Goal: Obtain resource: Obtain resource

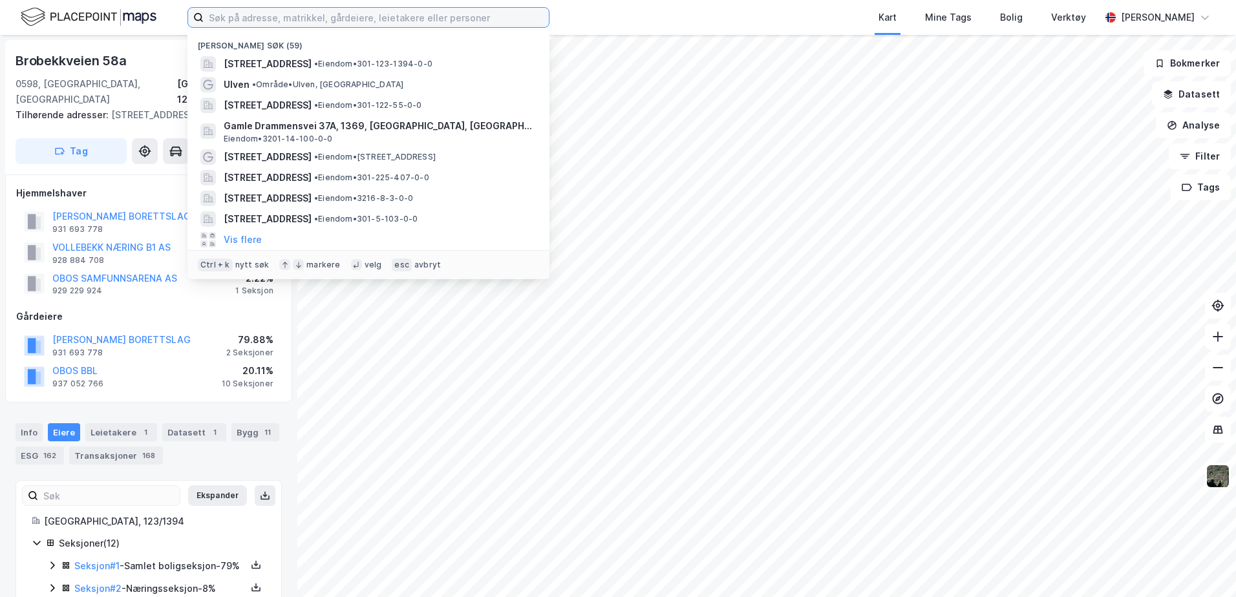
click at [456, 17] on input at bounding box center [376, 17] width 345 height 19
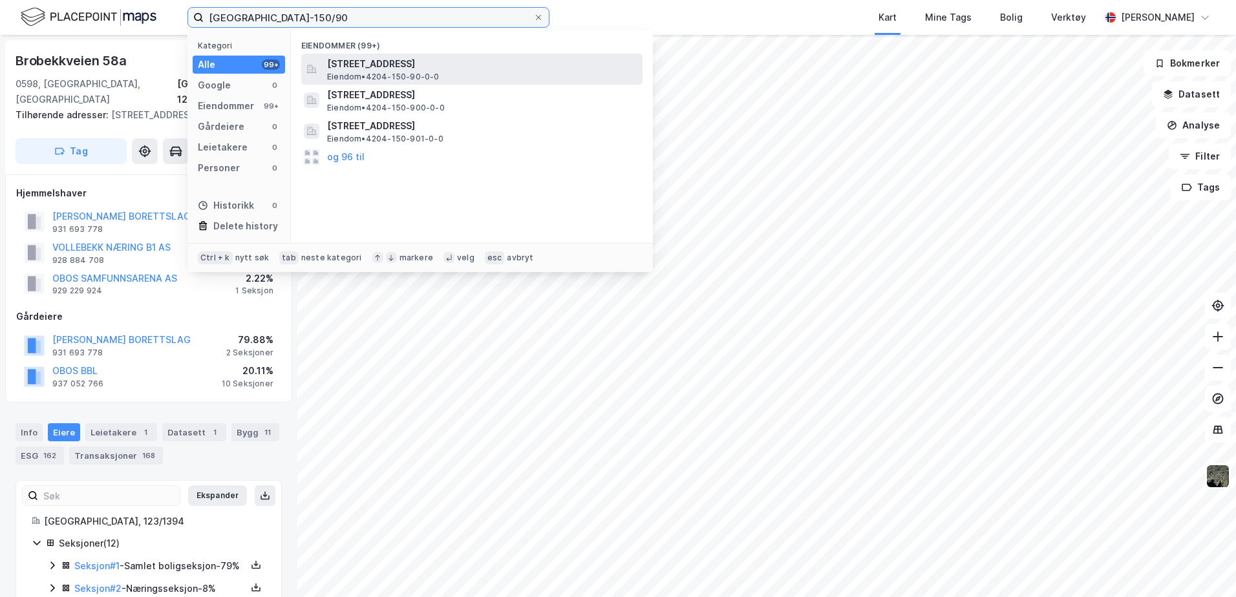
type input "[GEOGRAPHIC_DATA]-150/90"
click at [474, 67] on span "[STREET_ADDRESS]" at bounding box center [482, 64] width 310 height 16
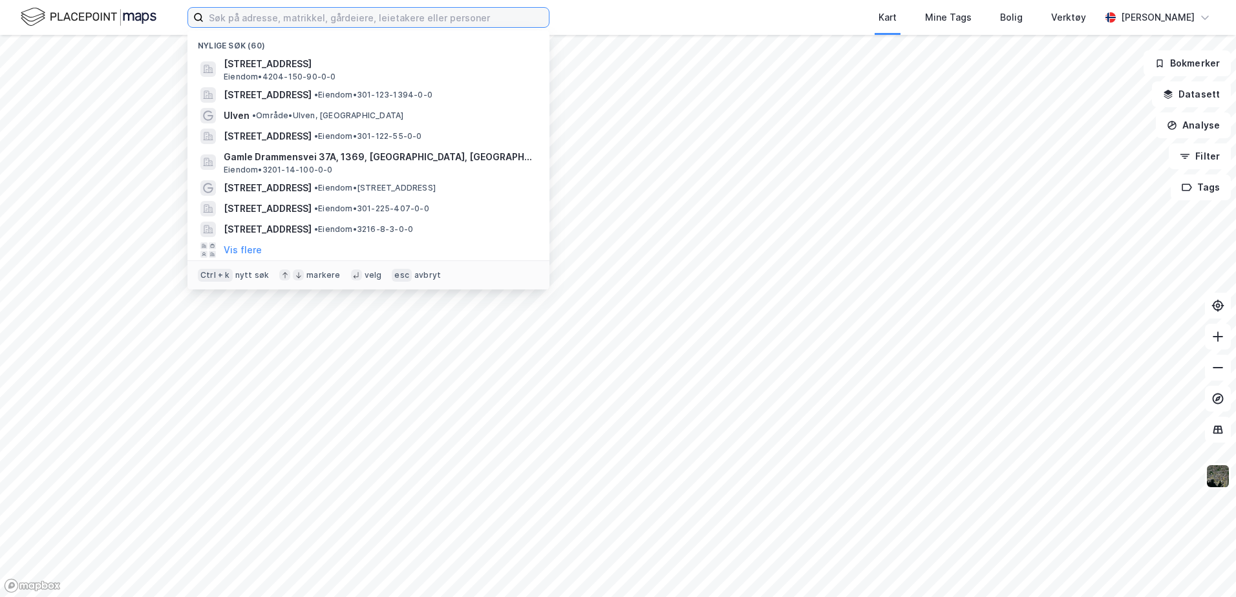
click at [382, 12] on input at bounding box center [376, 17] width 345 height 19
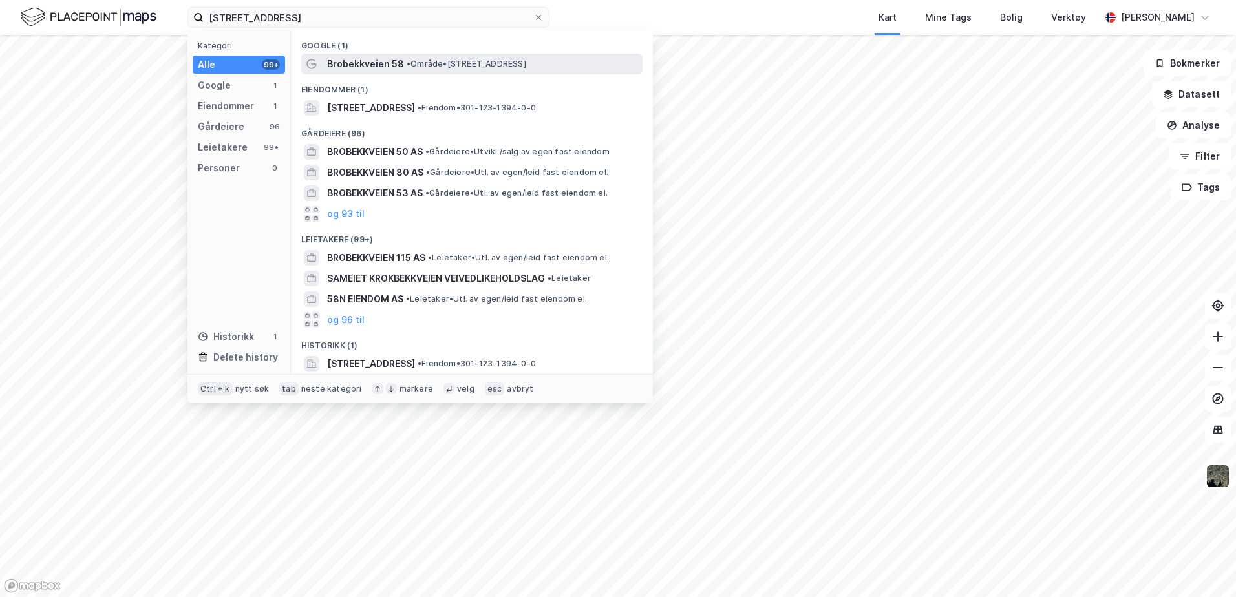
click at [409, 66] on span "•" at bounding box center [409, 64] width 4 height 10
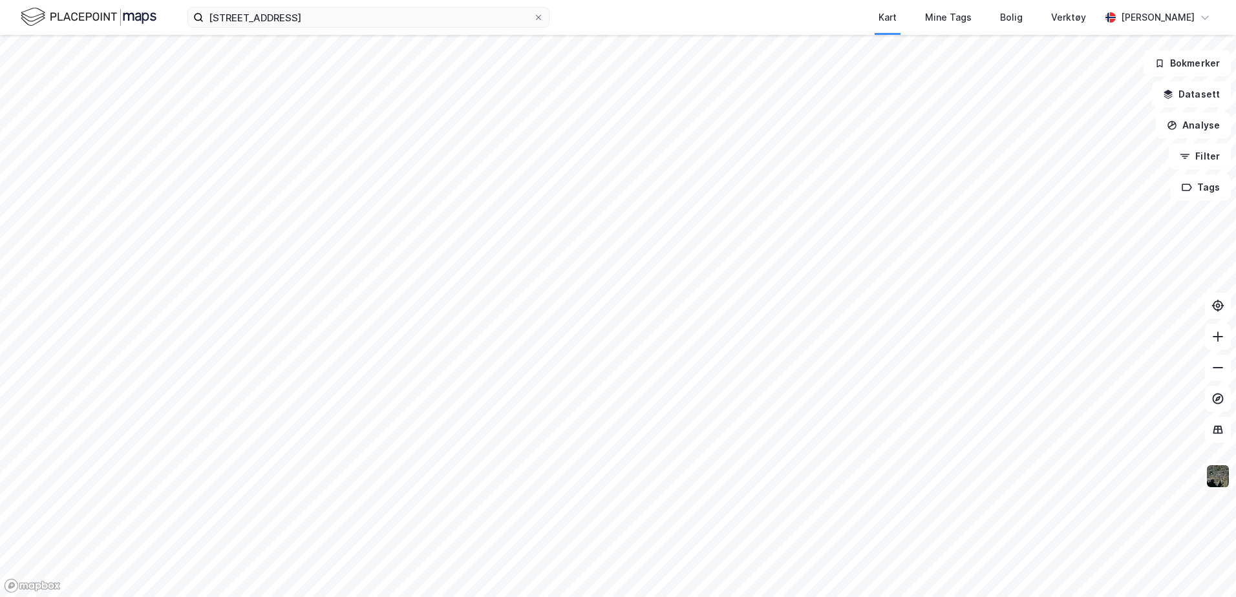
click at [735, 19] on div "Kart Mine Tags Bolig Verktøy" at bounding box center [855, 17] width 489 height 35
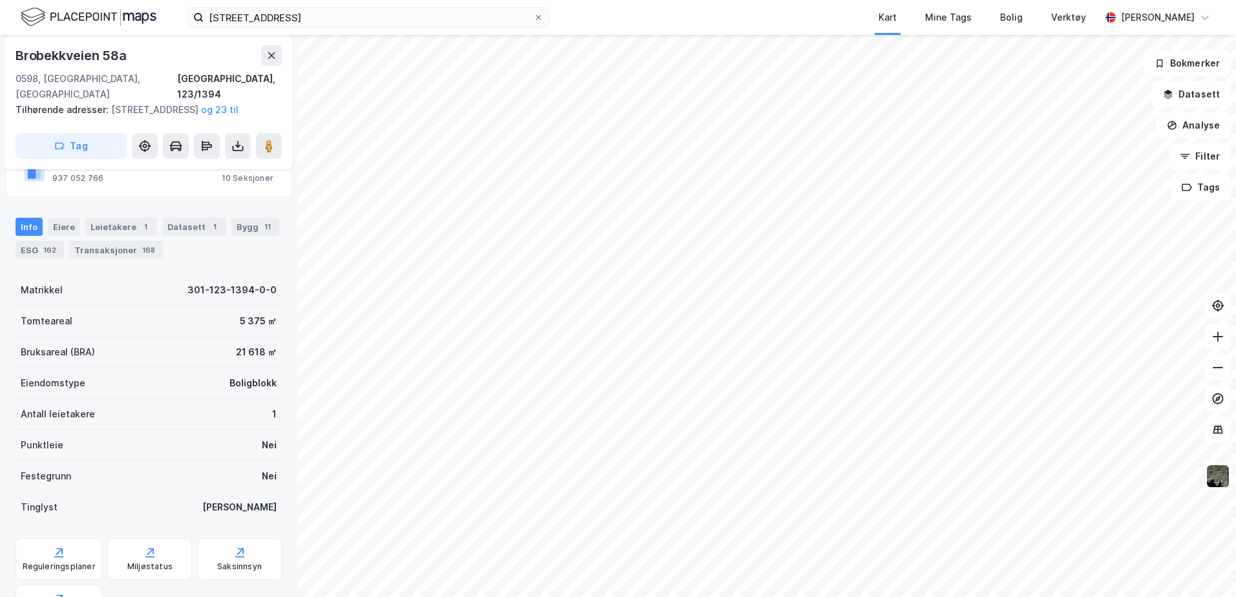
scroll to position [259, 0]
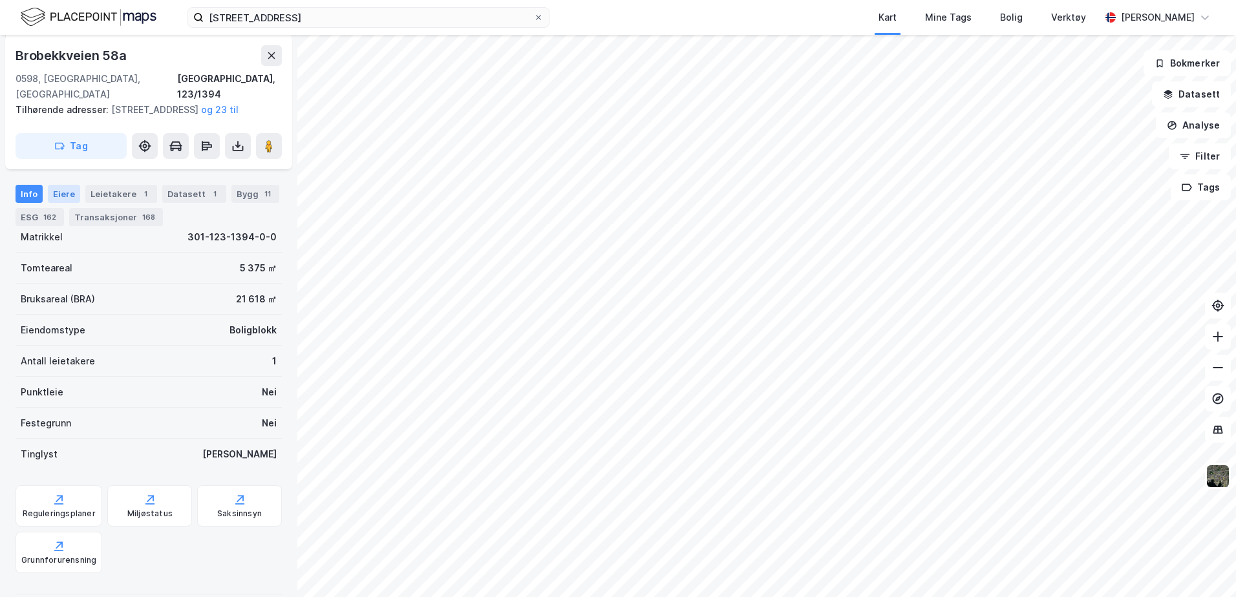
click at [67, 203] on div "Eiere" at bounding box center [64, 194] width 32 height 18
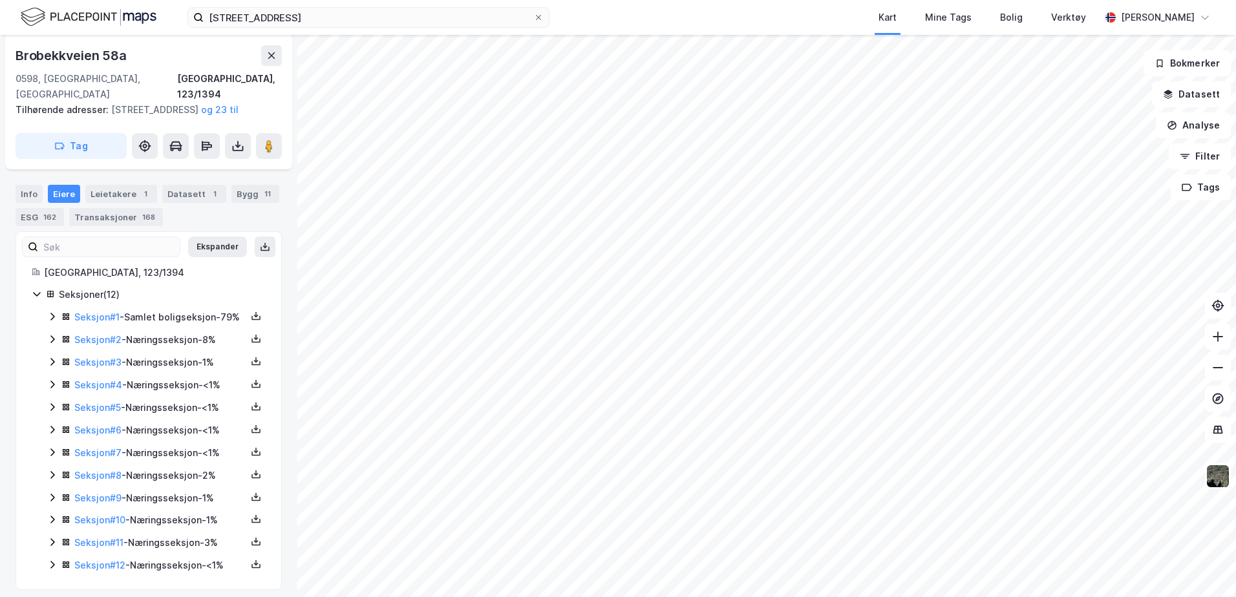
scroll to position [303, 0]
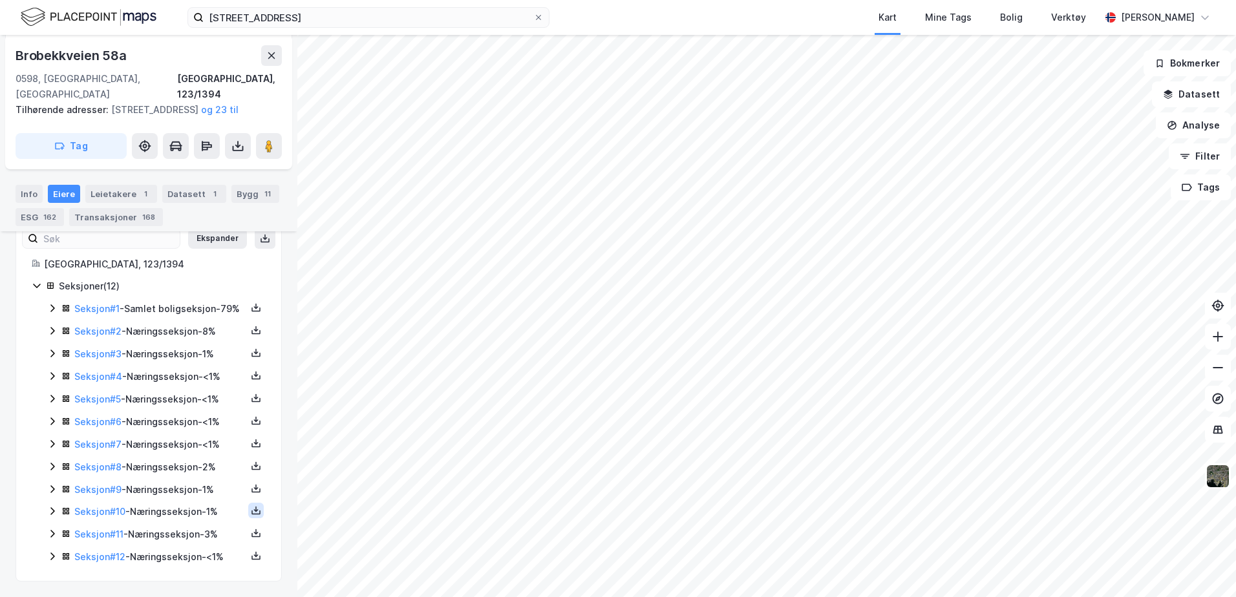
click at [251, 509] on icon at bounding box center [256, 510] width 10 height 10
click at [191, 469] on div "Grunnbok" at bounding box center [177, 473] width 43 height 16
drag, startPoint x: 211, startPoint y: 78, endPoint x: 275, endPoint y: 79, distance: 64.0
click at [275, 79] on div "0598, Oslo, Oslo Oslo, 123/1394" at bounding box center [149, 86] width 266 height 31
copy div "Oslo, 123/139"
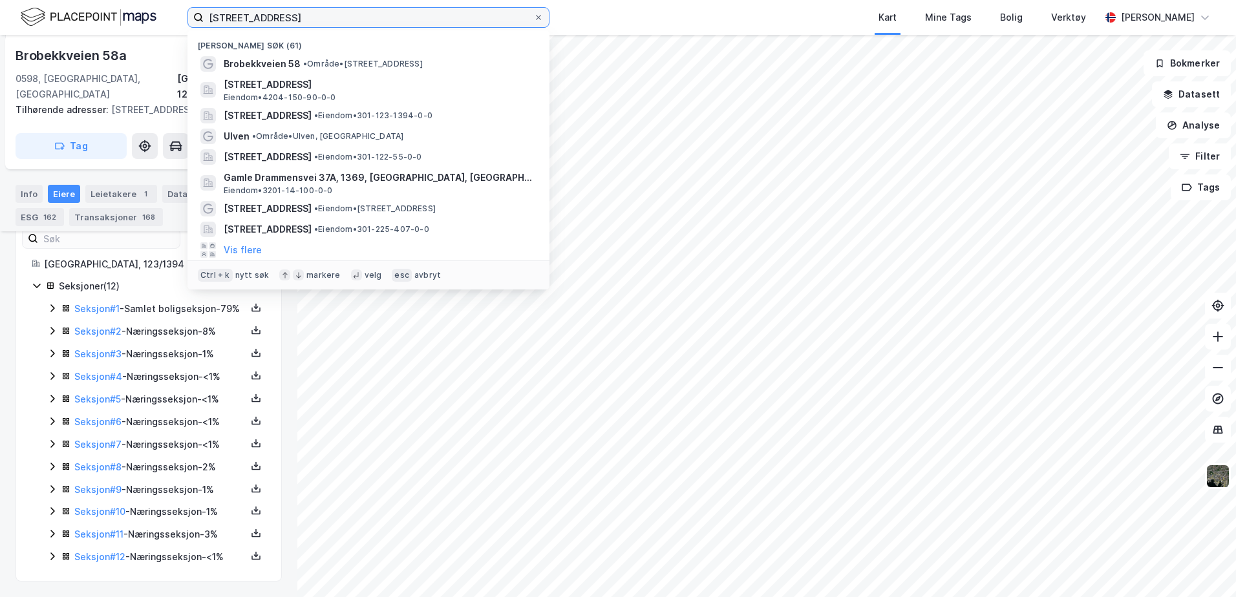
drag, startPoint x: 326, startPoint y: 15, endPoint x: 137, endPoint y: 5, distance: 189.0
click at [137, 5] on div "Brobekkveien 58A Nylige søk (61) Brobekkveien 58 • Område • Brobekkveien 58, 05…" at bounding box center [618, 17] width 1236 height 35
paste input "Oslo, 123/139"
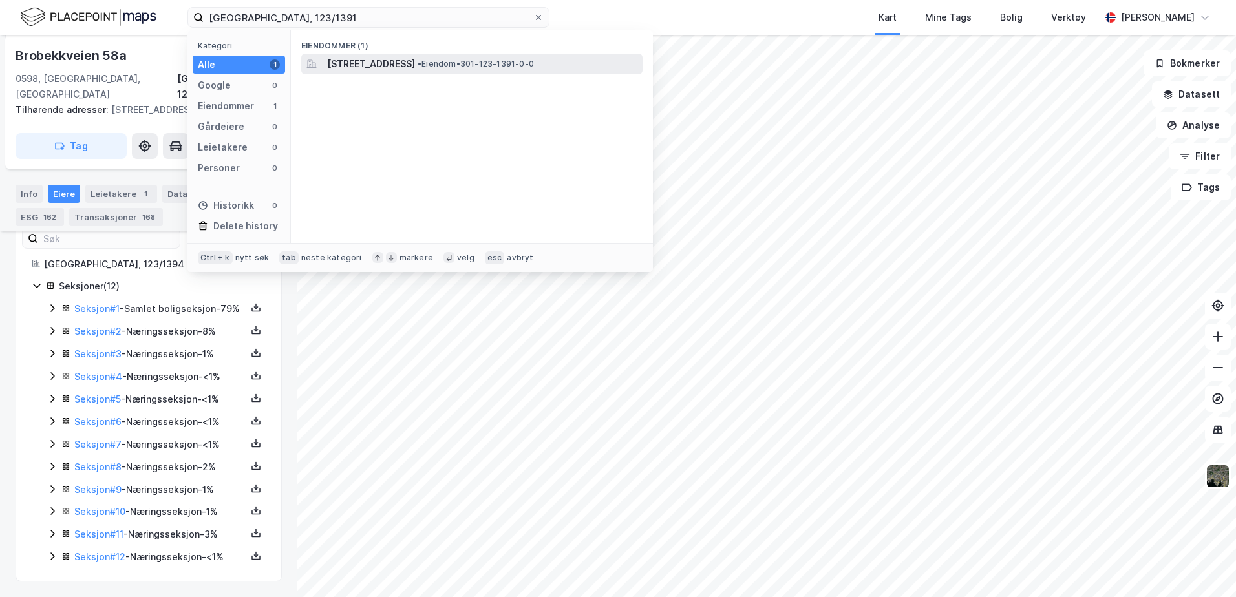
click at [415, 56] on span "Brobekkveien 54, 0598, OSLO, OSLO" at bounding box center [371, 64] width 88 height 16
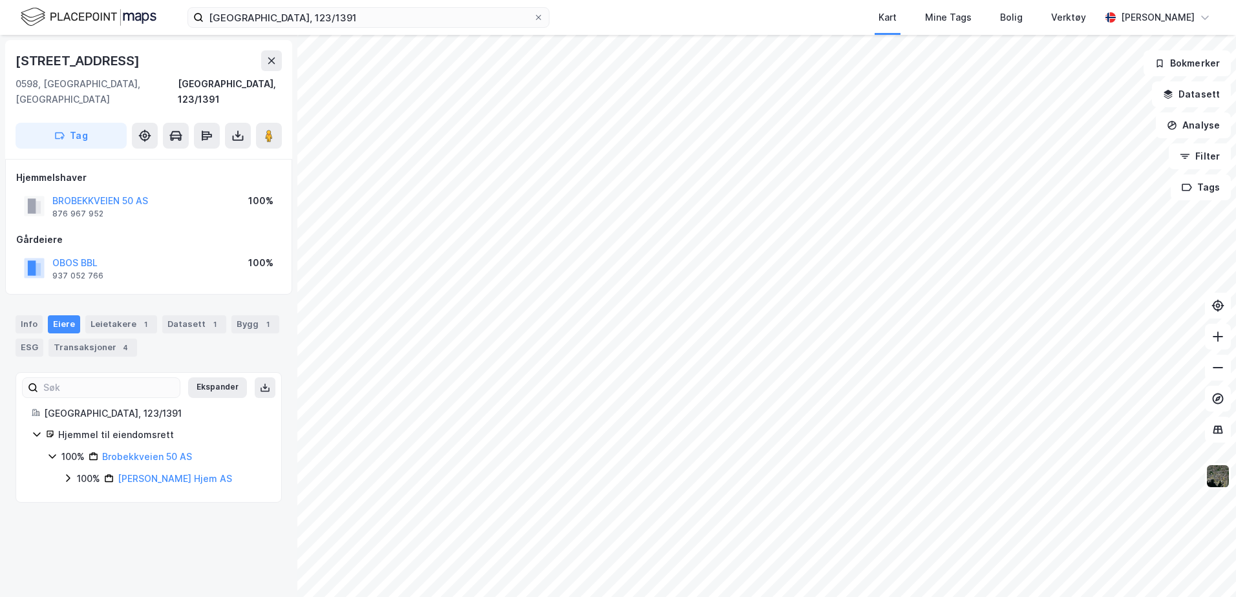
click at [68, 475] on icon at bounding box center [68, 479] width 4 height 8
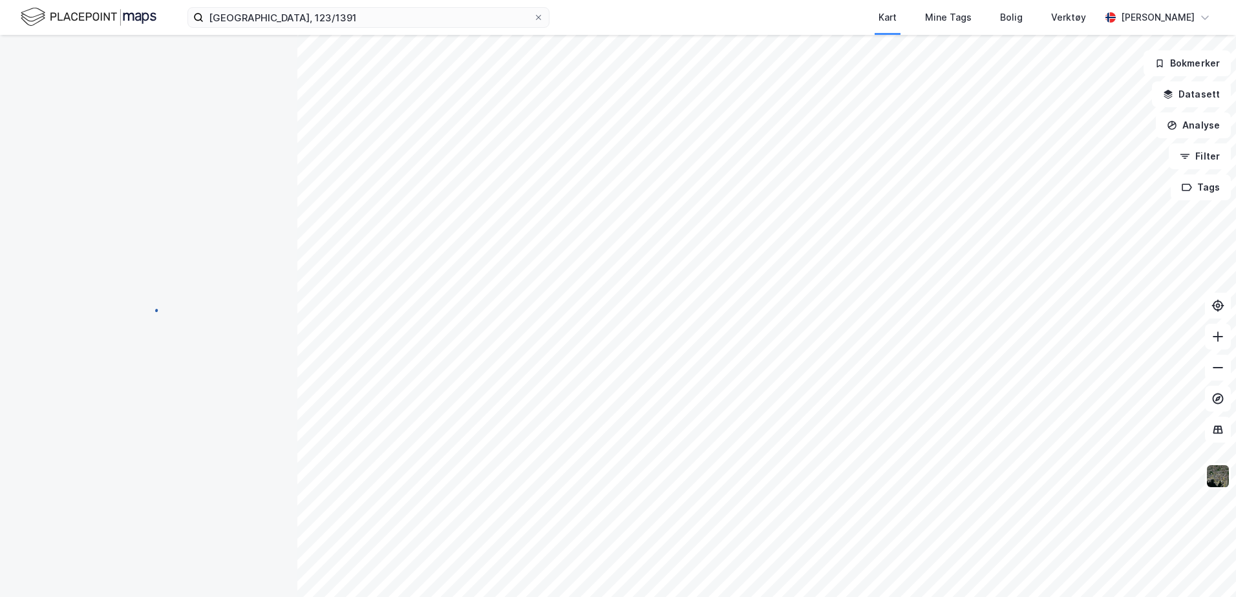
scroll to position [303, 0]
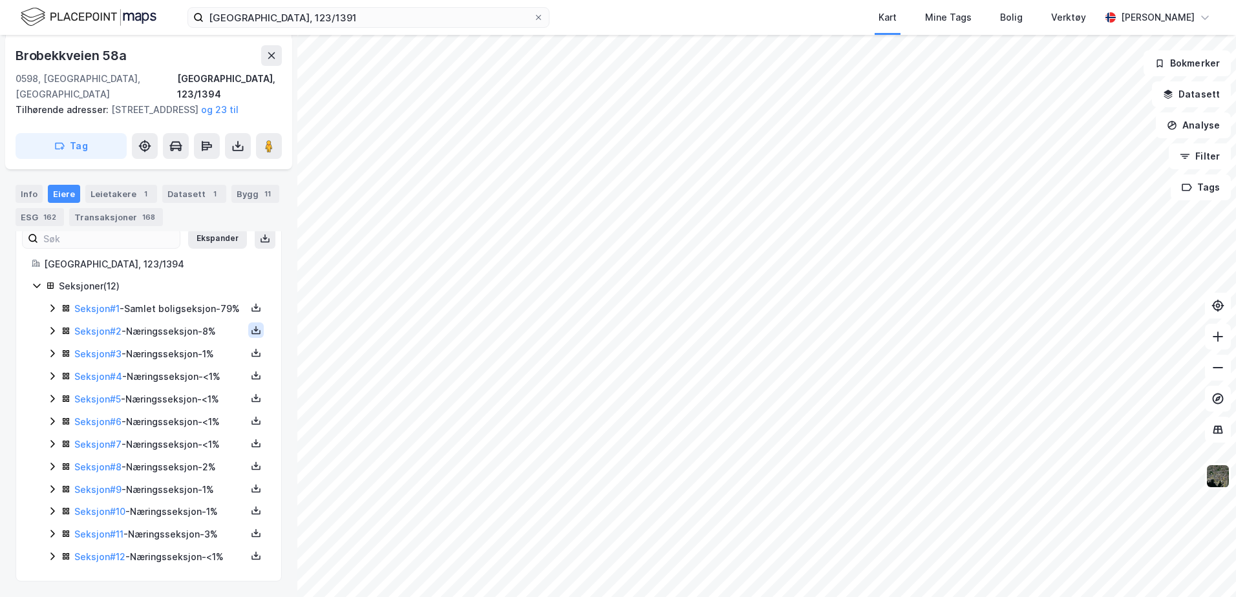
click at [251, 331] on icon at bounding box center [256, 330] width 10 height 10
click at [205, 290] on div "Grunnbok" at bounding box center [185, 291] width 114 height 31
drag, startPoint x: 210, startPoint y: 79, endPoint x: 262, endPoint y: 81, distance: 51.8
click at [262, 81] on div "0598, Oslo, Oslo Oslo, 123/1394" at bounding box center [149, 86] width 266 height 31
copy div "Oslo, 123/"
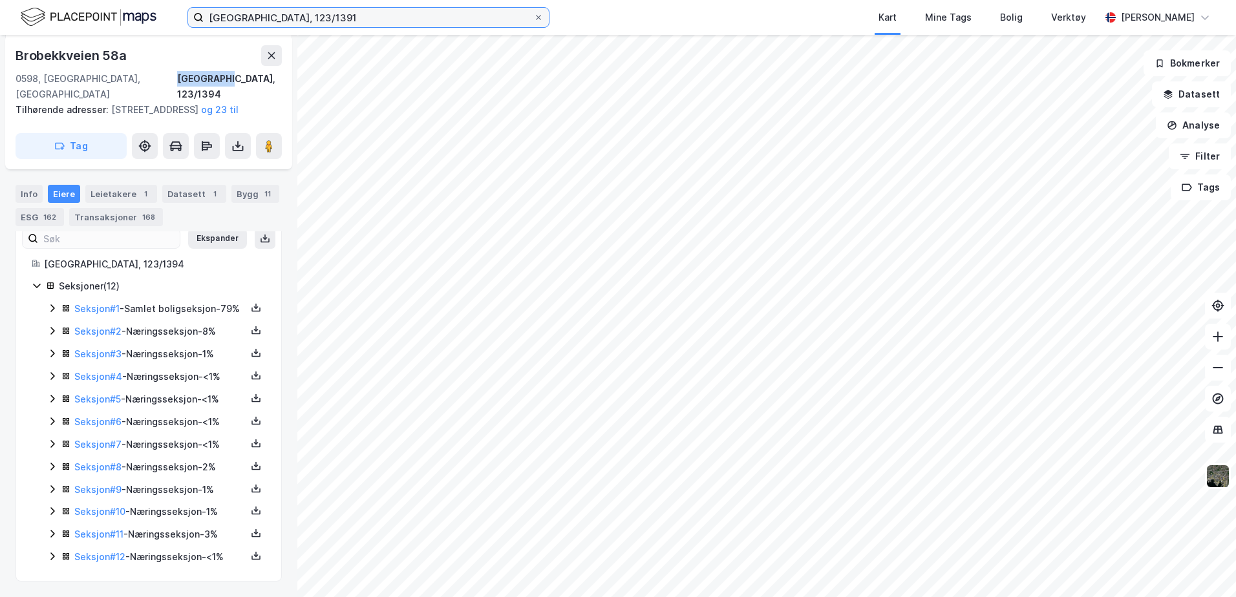
drag, startPoint x: 262, startPoint y: 81, endPoint x: 251, endPoint y: 12, distance: 70.0
click at [251, 12] on input "Oslo, 123/1391" at bounding box center [369, 17] width 330 height 19
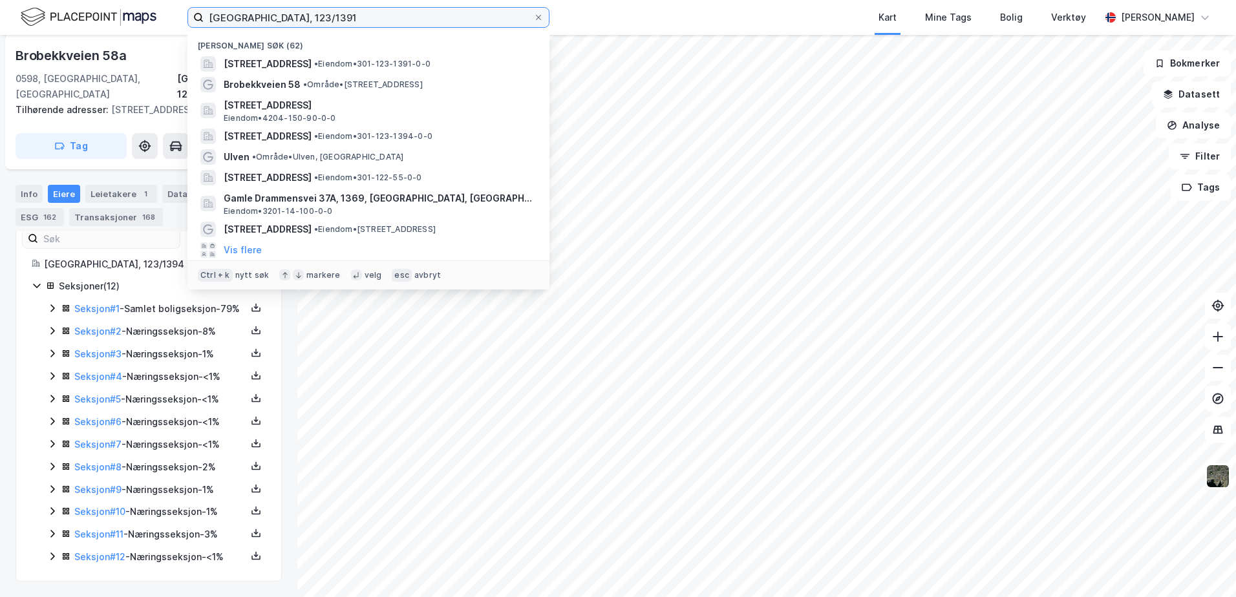
drag, startPoint x: 302, startPoint y: 13, endPoint x: 164, endPoint y: 14, distance: 138.3
click at [164, 14] on div "Oslo, 123/1391 Nylige søk (62) Brobekkveien 54, 0598, OSLO, OSLO • Eiendom • 30…" at bounding box center [618, 17] width 1236 height 35
paste input
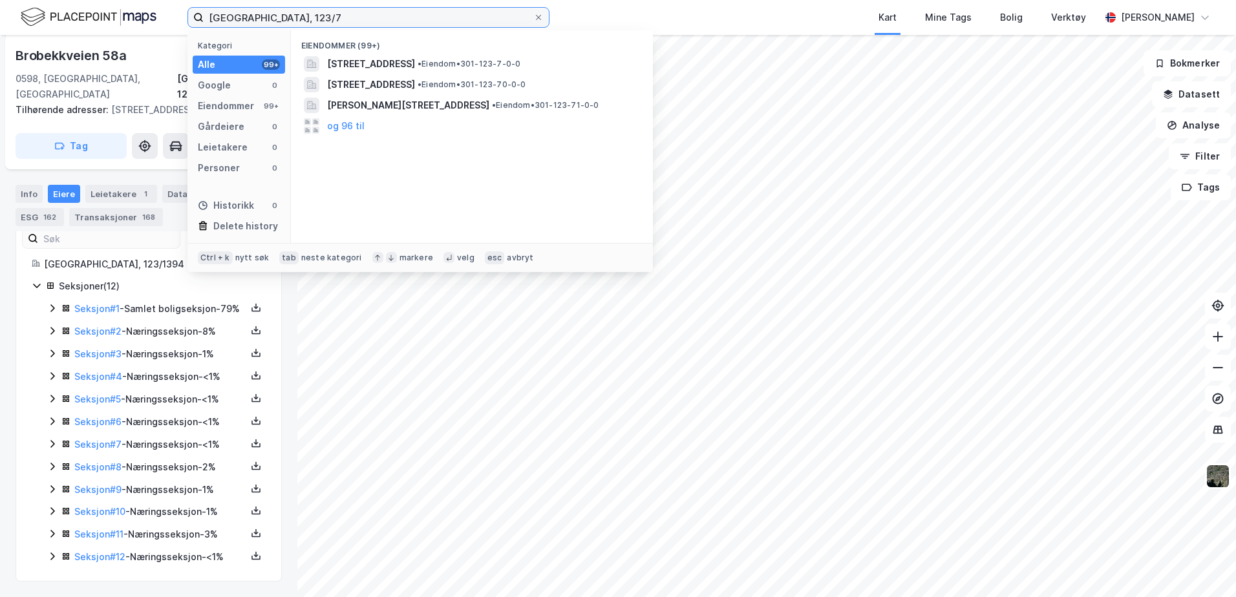
type input "Oslo, 123/7"
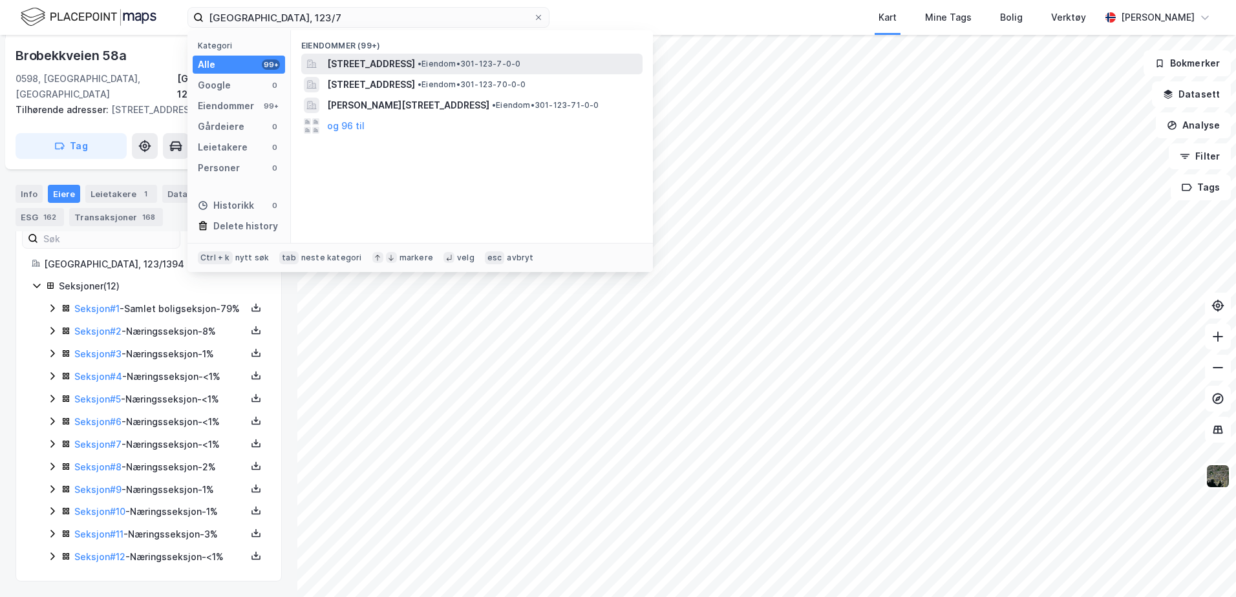
click at [353, 68] on span "Kjerreveien 3, 0598, OSLO, OSLO" at bounding box center [371, 64] width 88 height 16
